Goal: Task Accomplishment & Management: Manage account settings

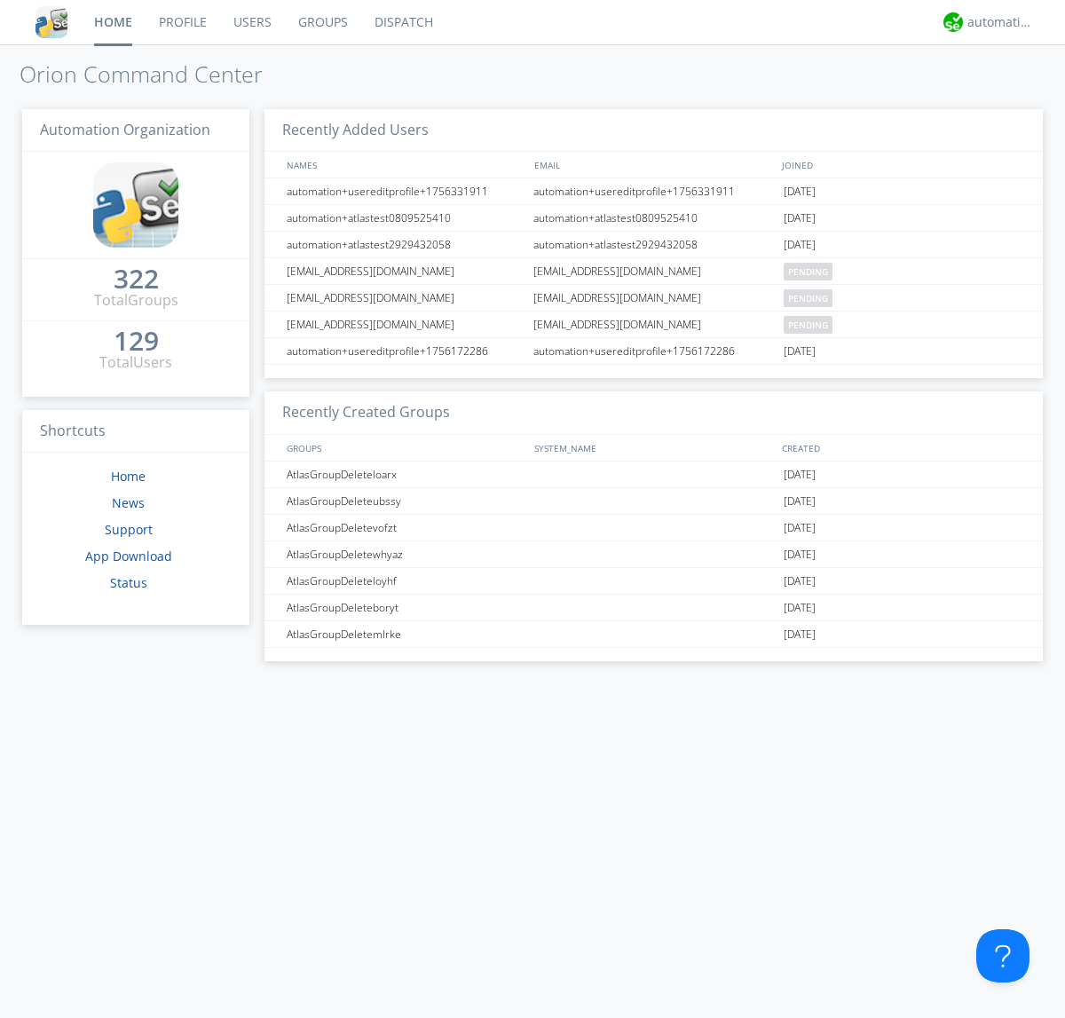
click at [321, 22] on link "Groups" at bounding box center [323, 22] width 76 height 44
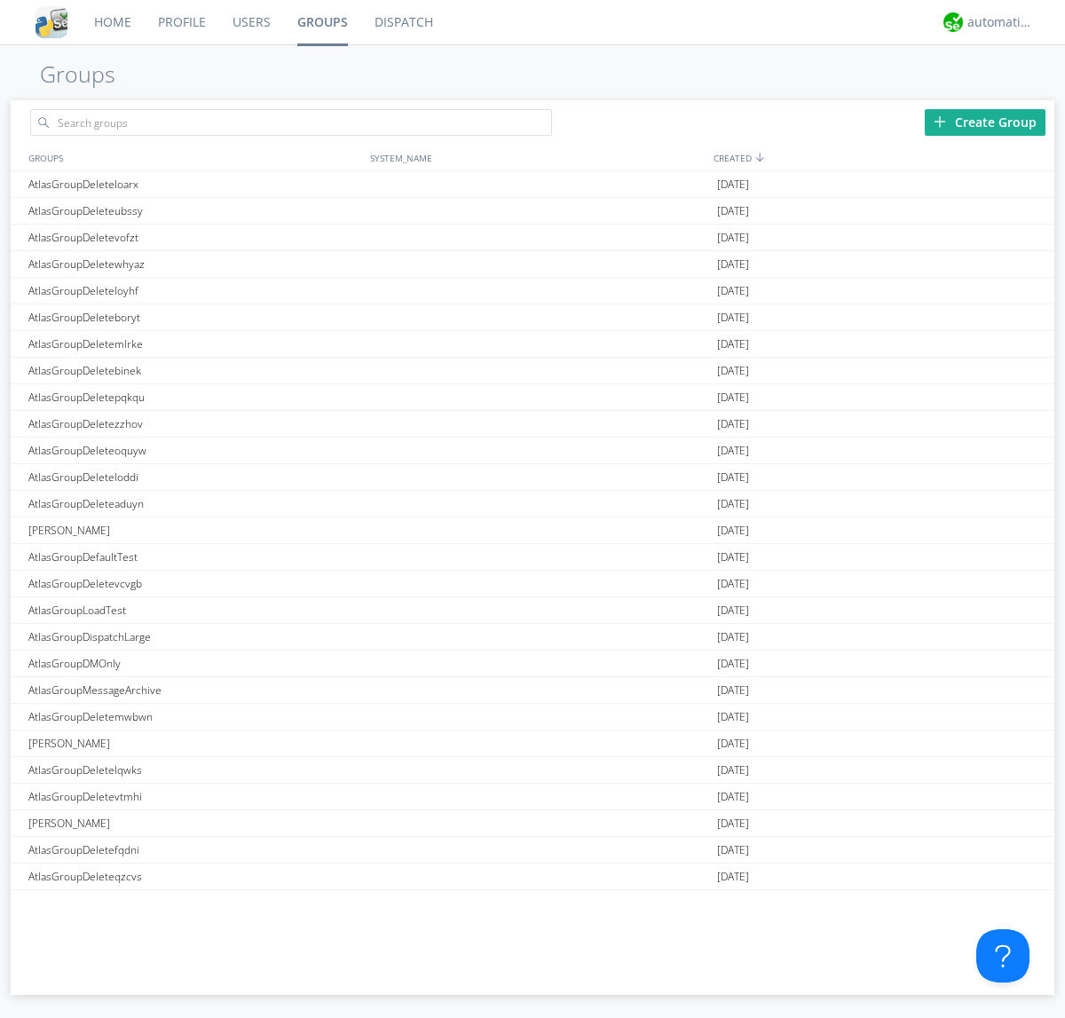
click at [985, 122] on div "Create Group" at bounding box center [985, 122] width 121 height 27
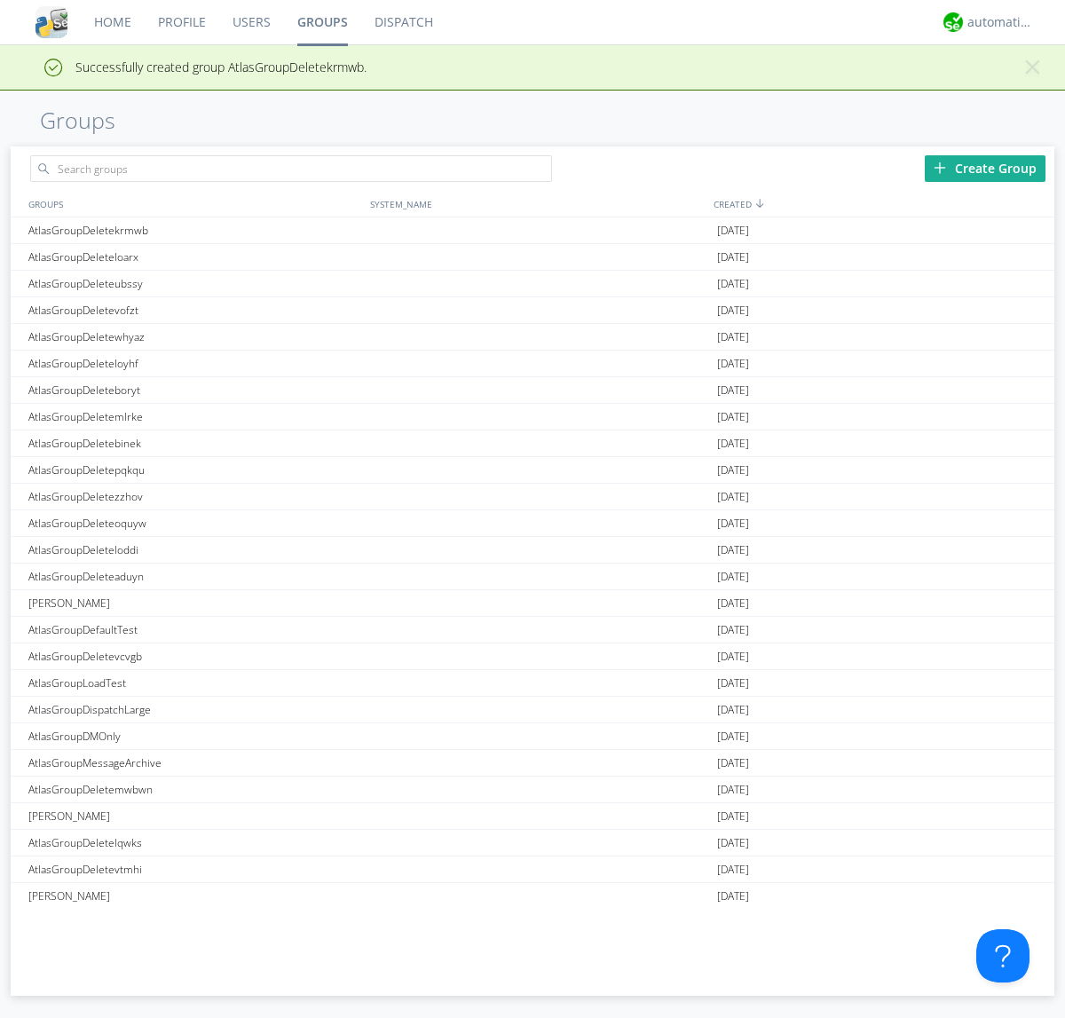
click at [321, 22] on link "Groups" at bounding box center [322, 22] width 77 height 44
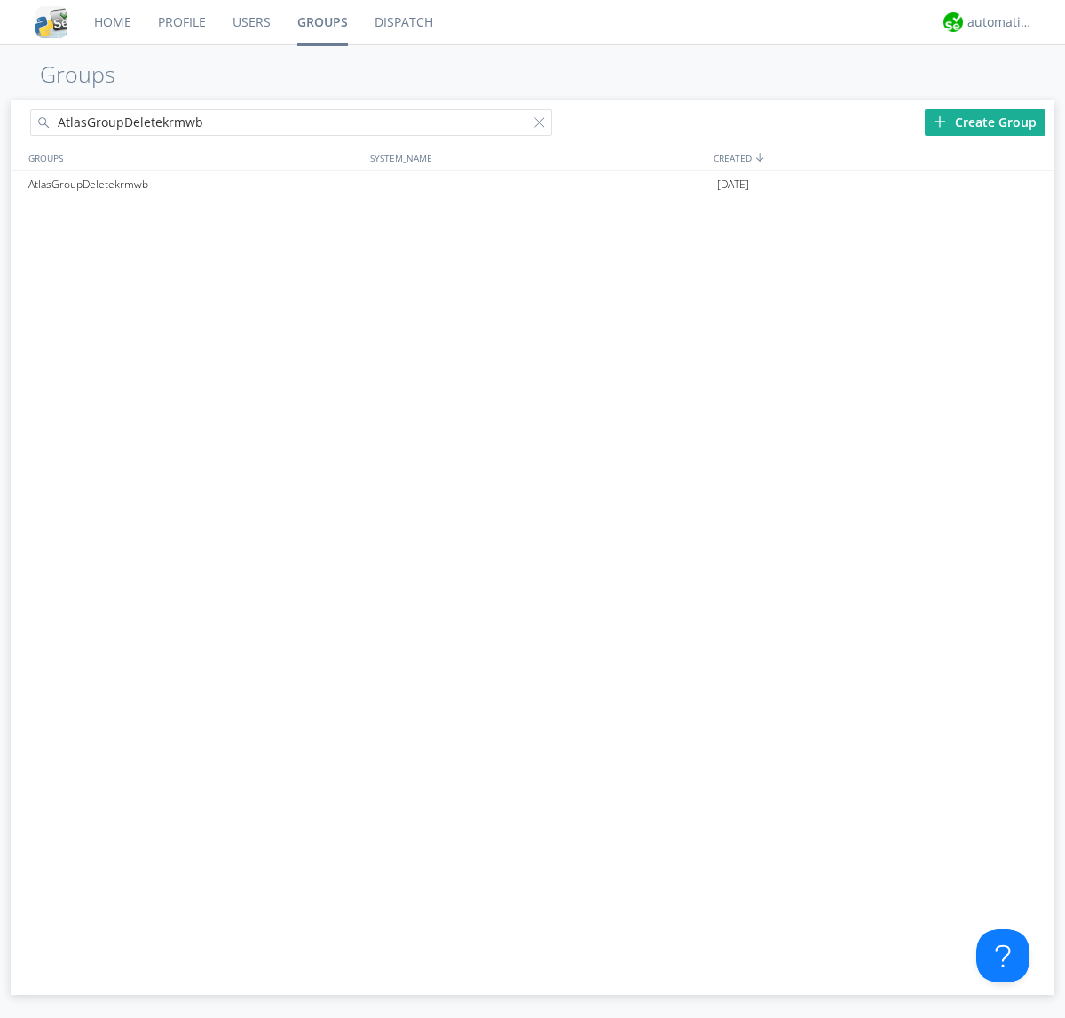
type input "AtlasGroupDeletekrmwb"
click at [543, 125] on div at bounding box center [543, 126] width 18 height 18
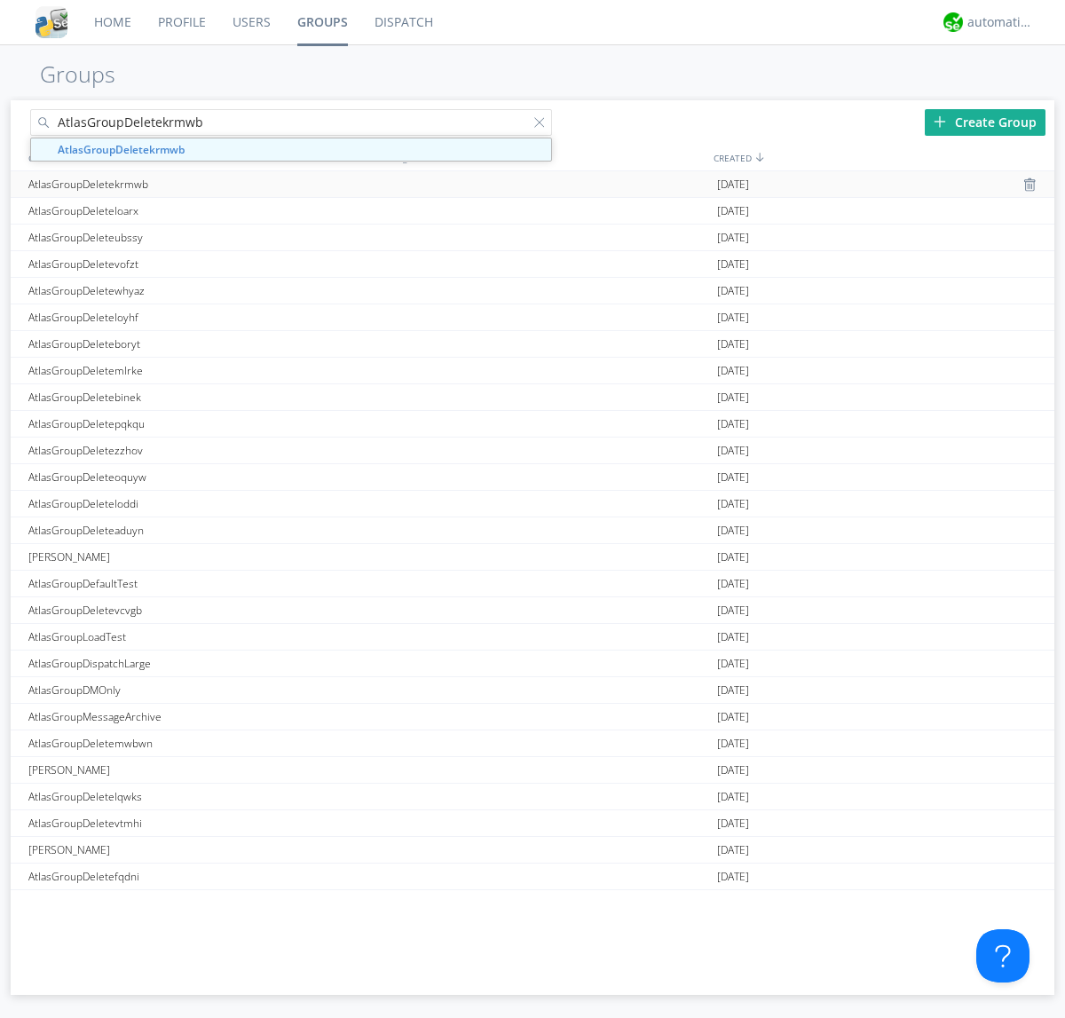
type input "AtlasGroupDeletekrmwb"
click at [194, 184] on div "AtlasGroupDeletekrmwb" at bounding box center [195, 184] width 342 height 26
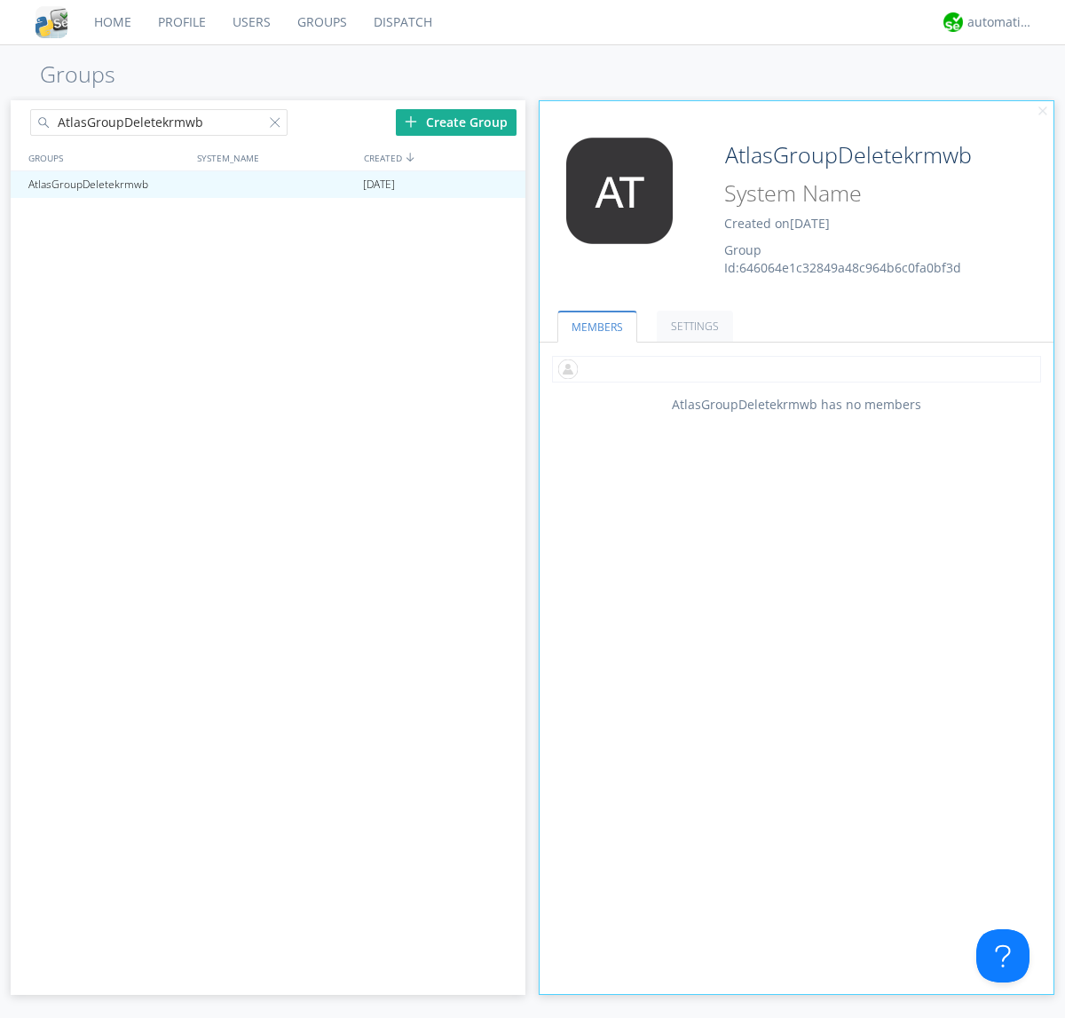
click at [796, 368] on input "text" at bounding box center [796, 369] width 489 height 27
type input "automation+atlas0005"
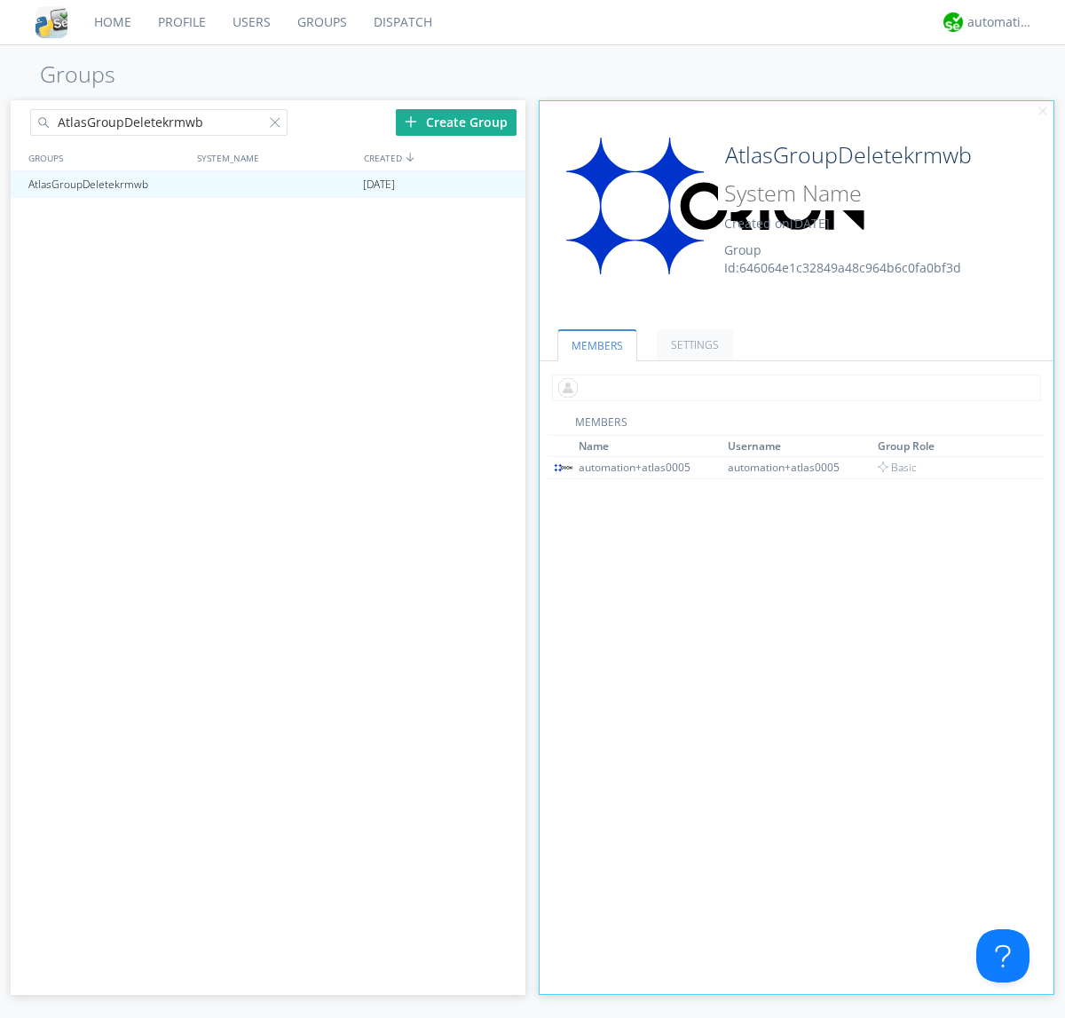
click at [793, 387] on input "text" at bounding box center [796, 388] width 489 height 27
type input "automation+atlas0004"
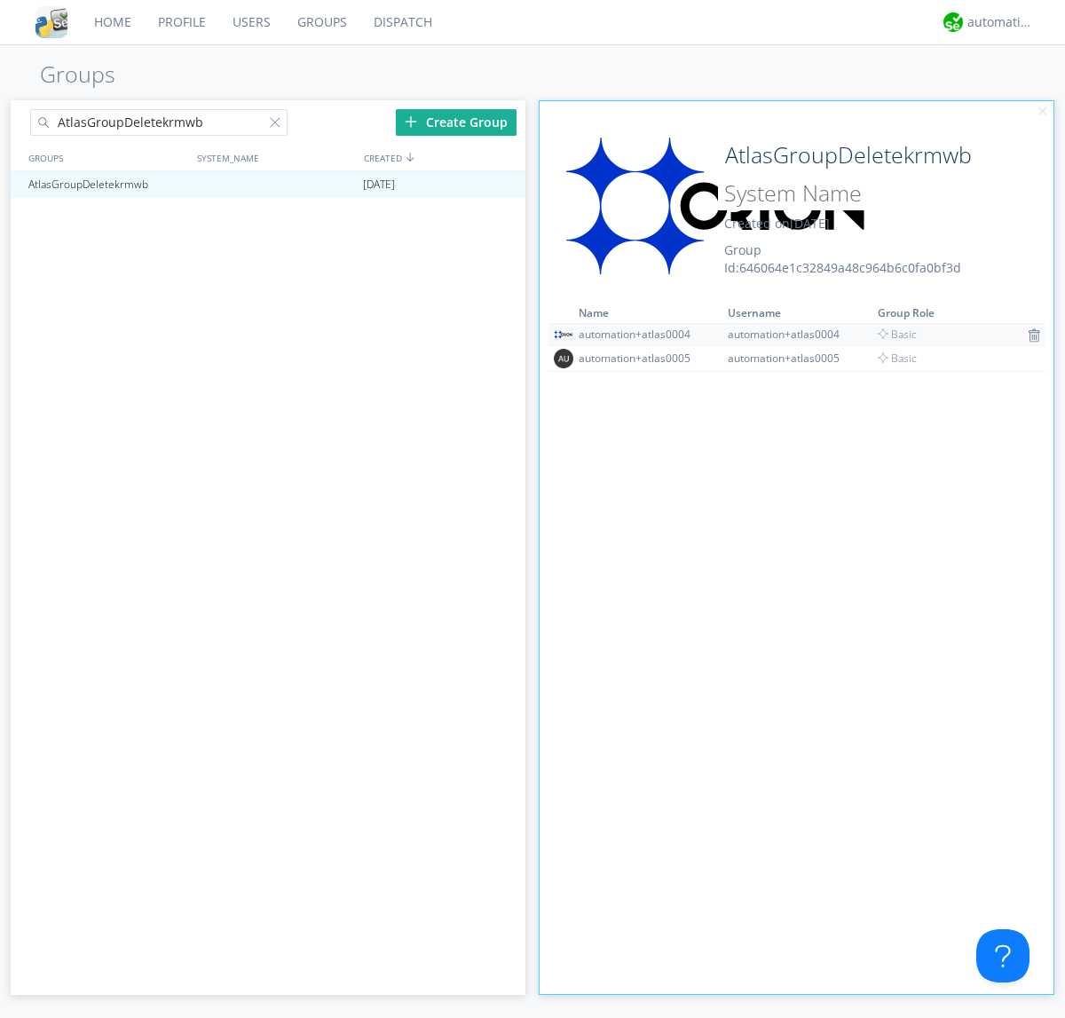
click at [1028, 335] on img at bounding box center [1034, 335] width 12 height 14
click at [502, 185] on div at bounding box center [503, 185] width 18 height 14
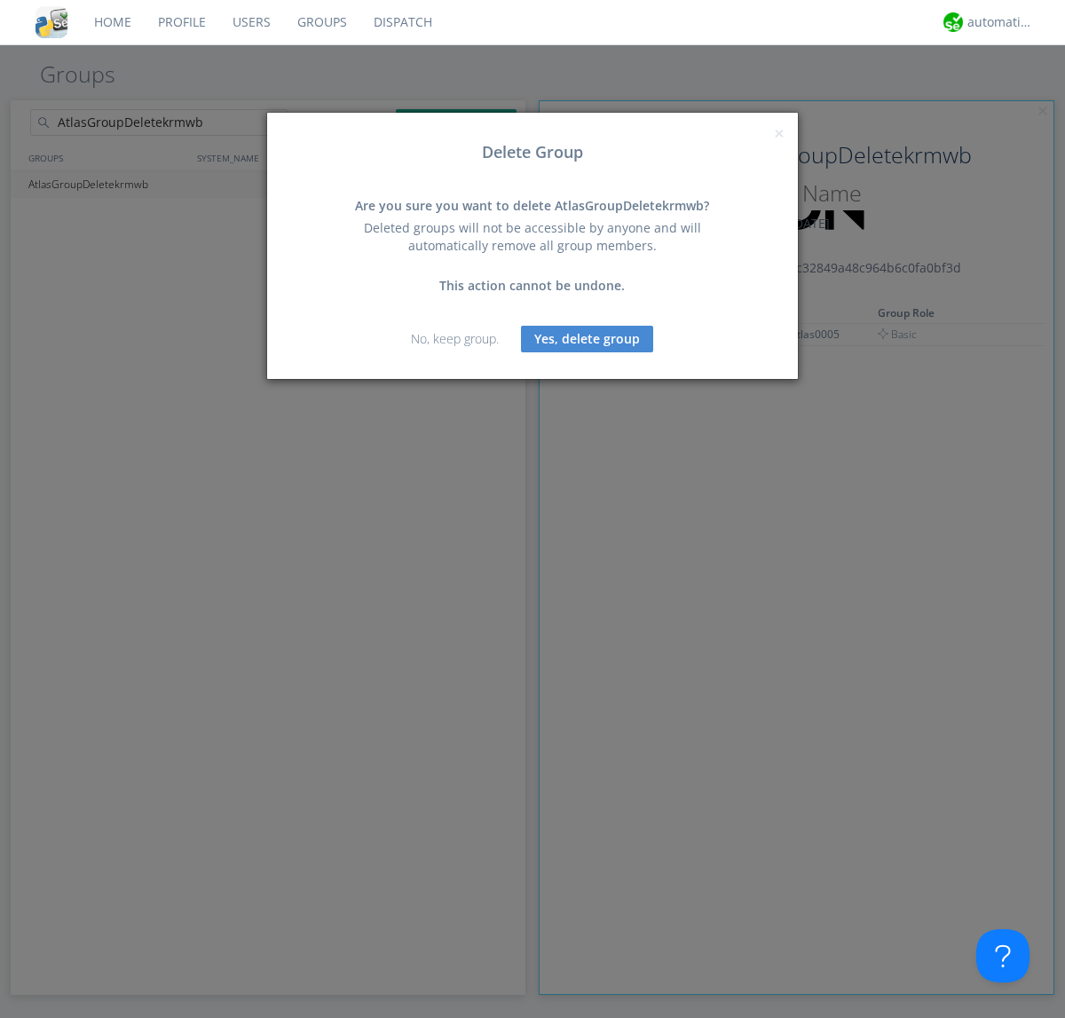
click at [588, 338] on button "Yes, delete group" at bounding box center [587, 339] width 132 height 27
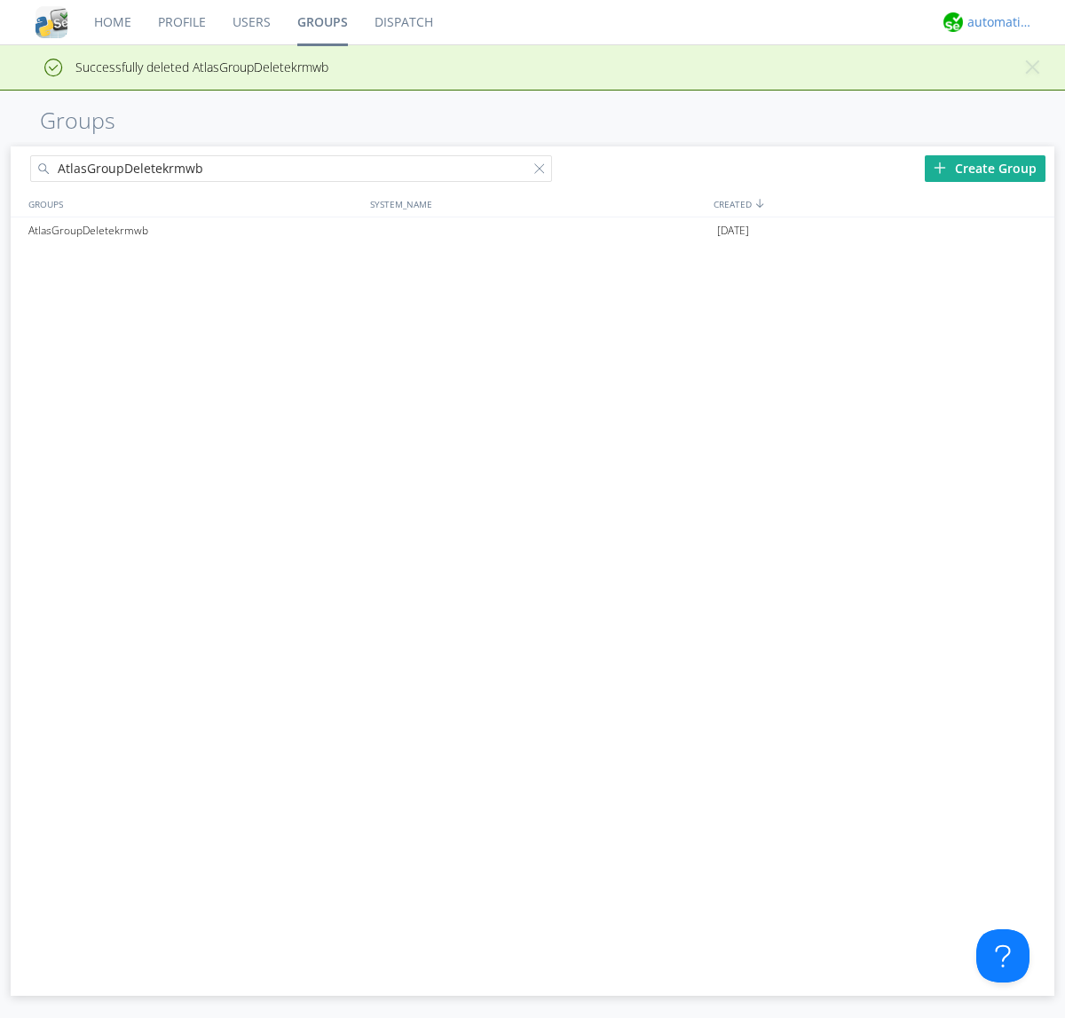
click at [996, 22] on div "automation+atlas" at bounding box center [1001, 22] width 67 height 18
